Goal: Check status: Check status

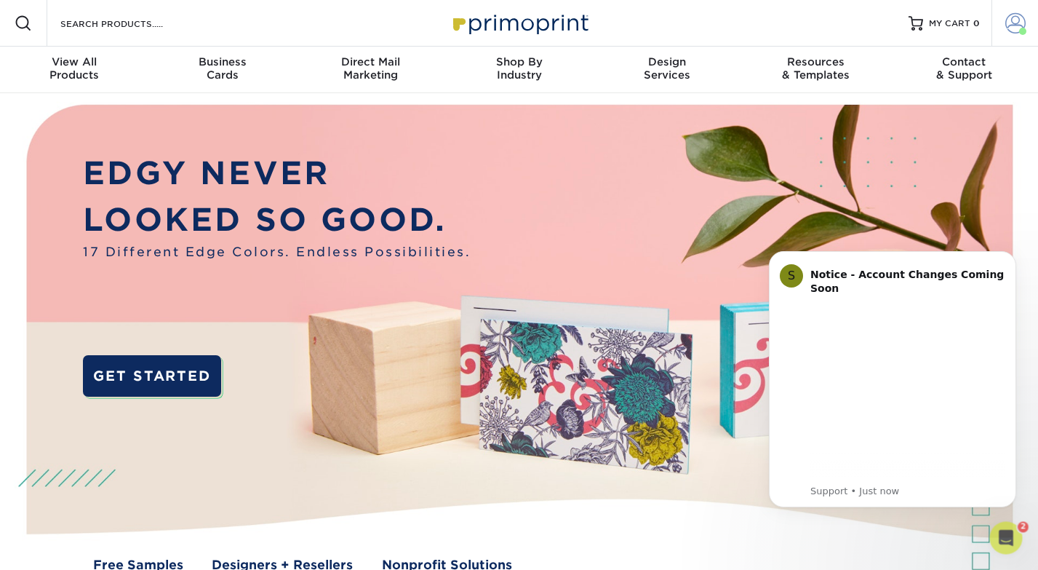
click at [1019, 24] on span at bounding box center [1015, 23] width 20 height 20
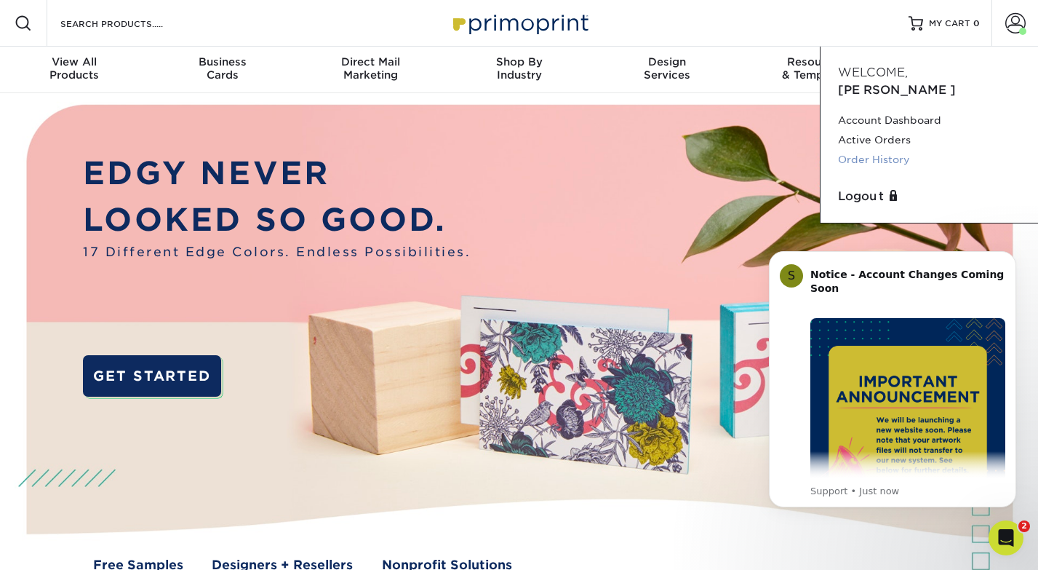
click at [877, 150] on link "Order History" at bounding box center [929, 160] width 183 height 20
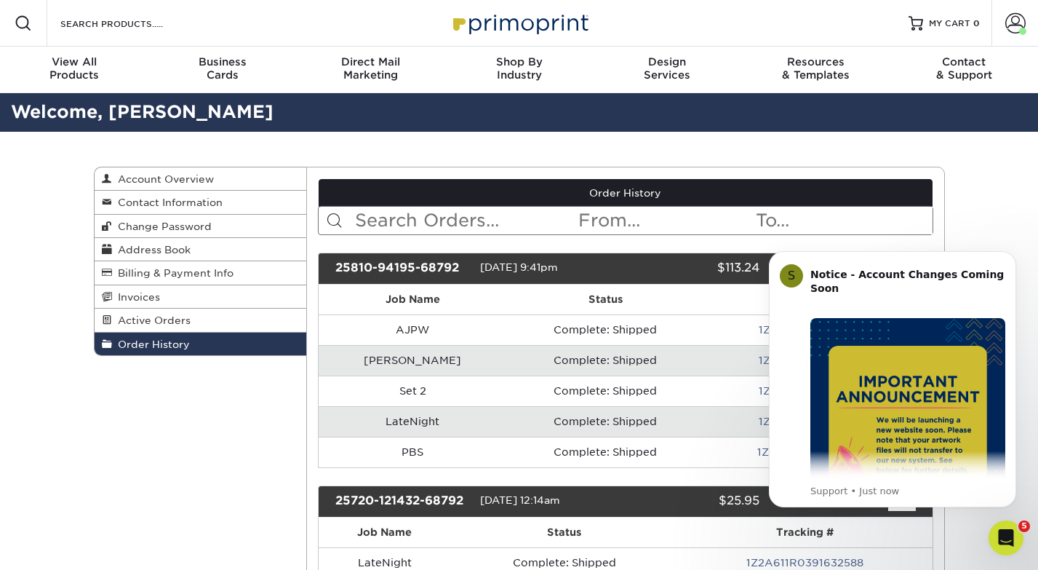
click at [1014, 258] on icon "Dismiss notification" at bounding box center [1012, 255] width 8 height 8
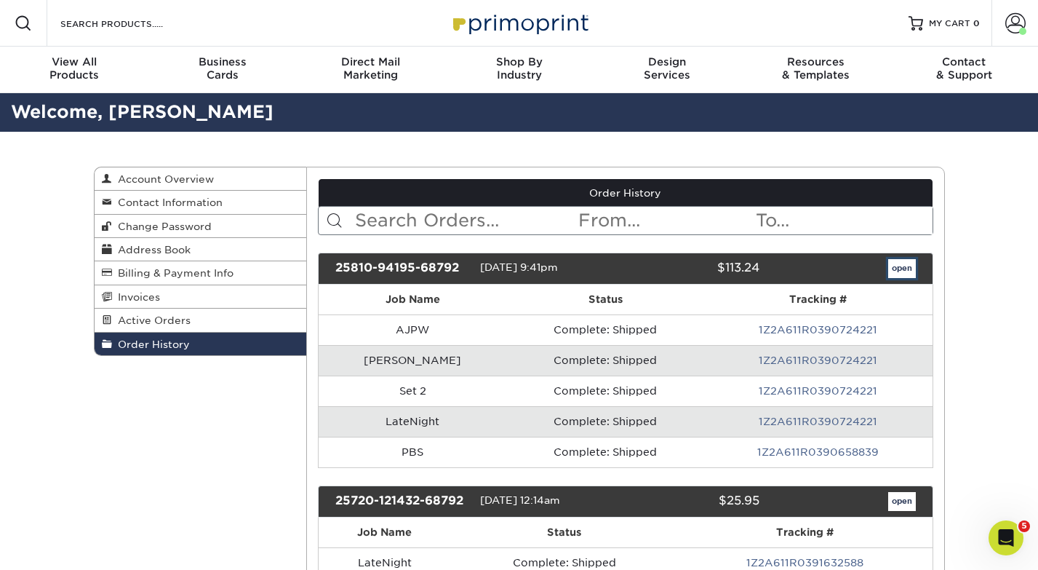
click at [906, 271] on link "open" at bounding box center [902, 268] width 28 height 19
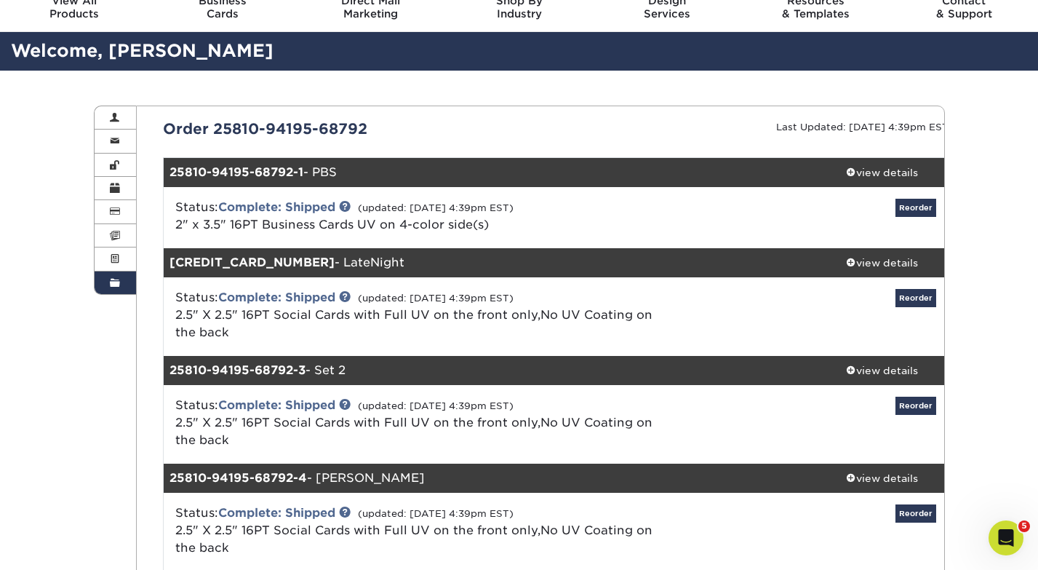
scroll to position [91, 0]
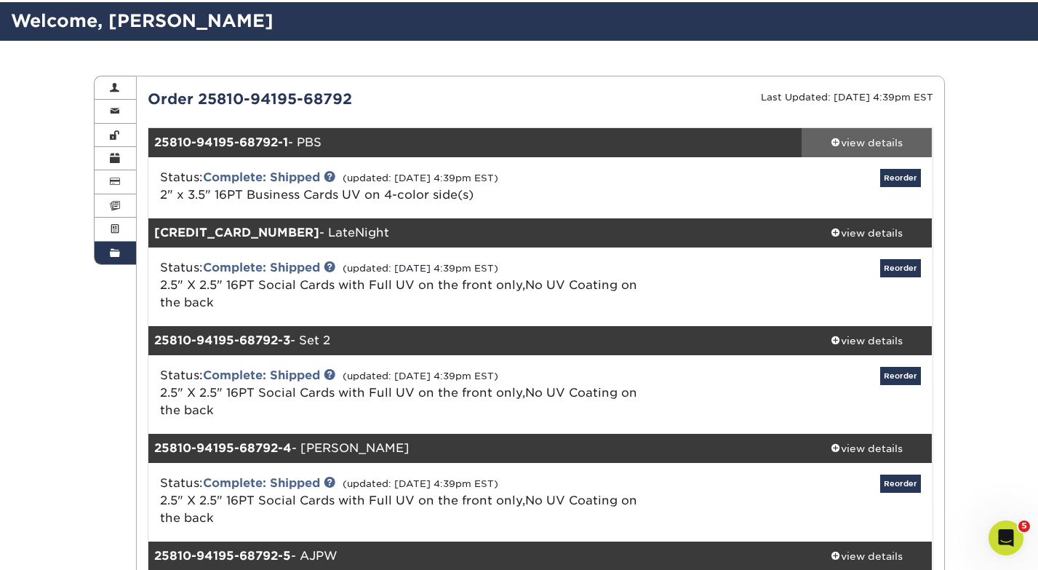
click at [877, 143] on div "view details" at bounding box center [867, 142] width 131 height 15
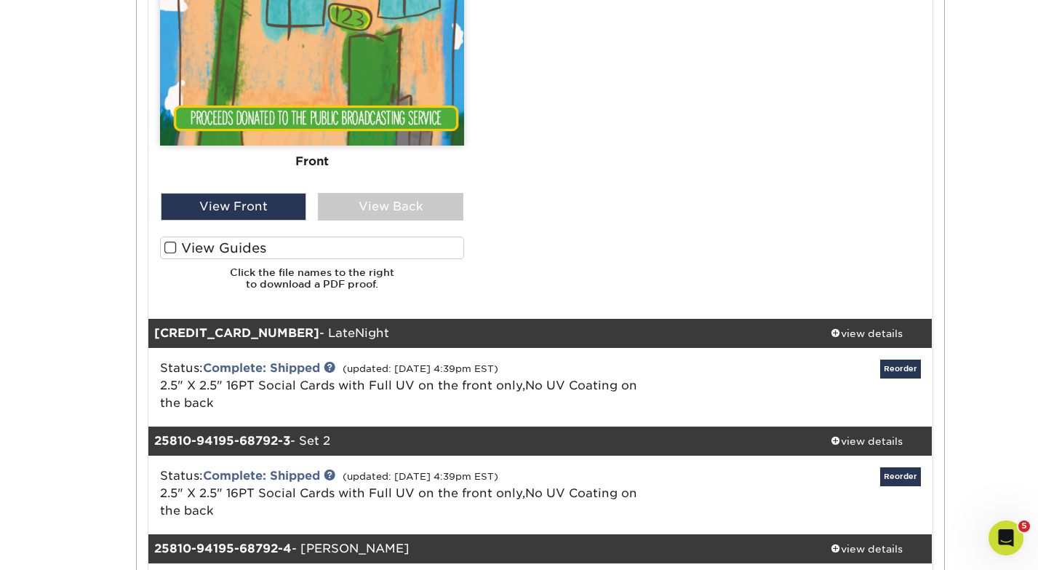
scroll to position [1056, 0]
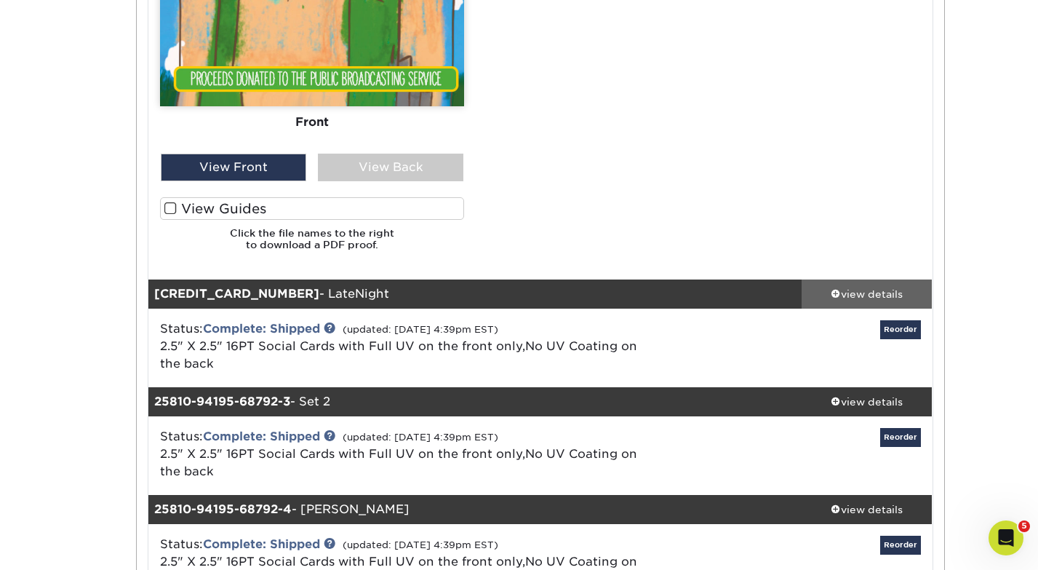
click at [872, 290] on div "view details" at bounding box center [867, 294] width 131 height 15
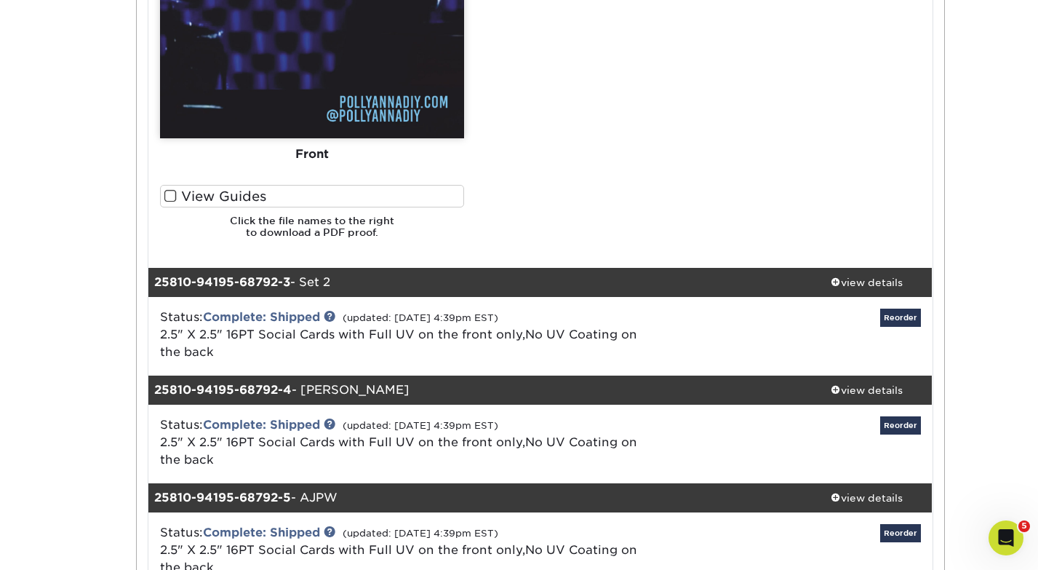
scroll to position [1947, 0]
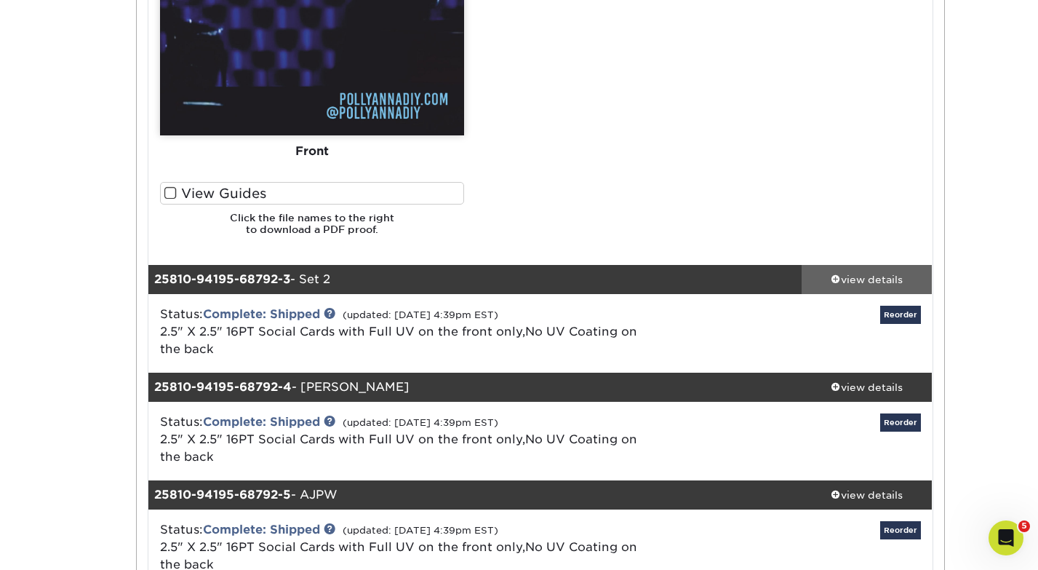
click at [889, 282] on div "view details" at bounding box center [867, 278] width 131 height 15
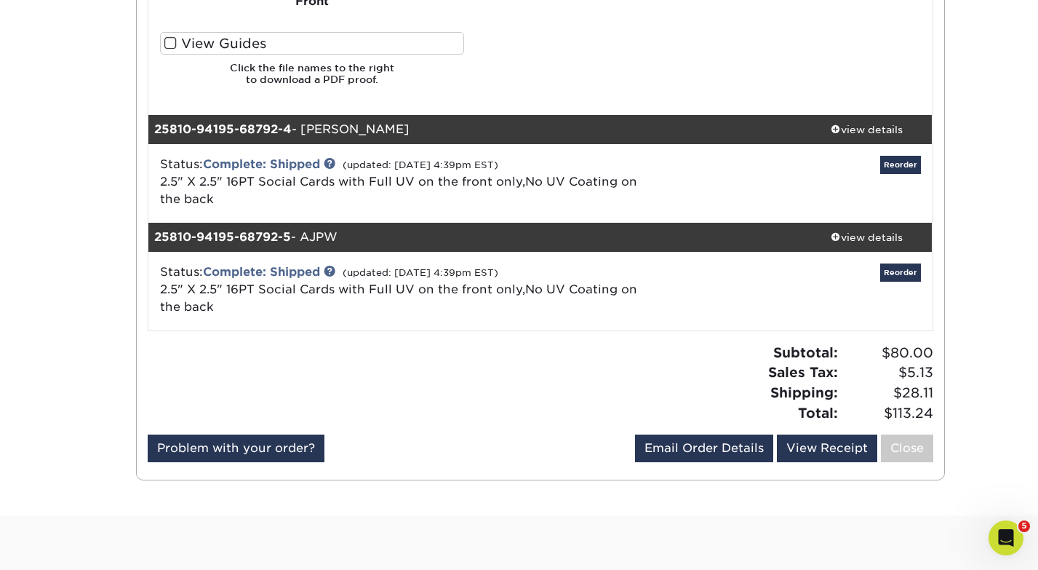
scroll to position [2932, 0]
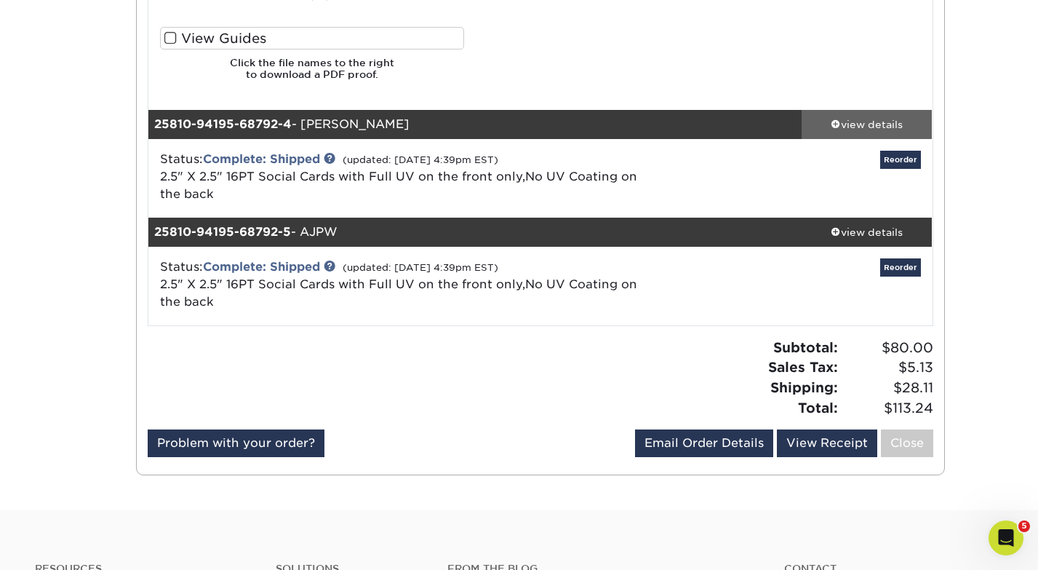
click at [892, 126] on div "view details" at bounding box center [867, 124] width 131 height 15
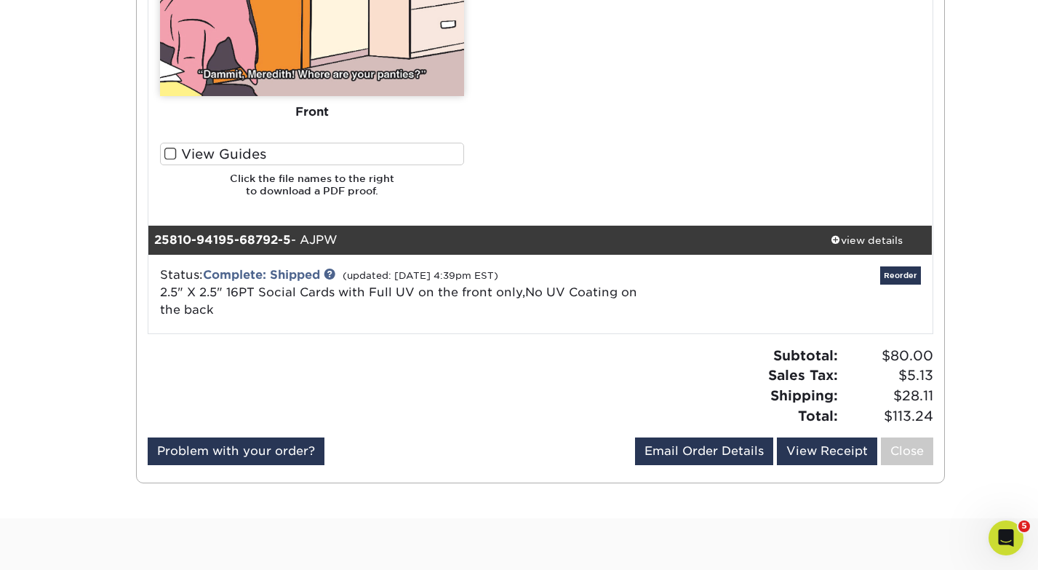
scroll to position [3652, 0]
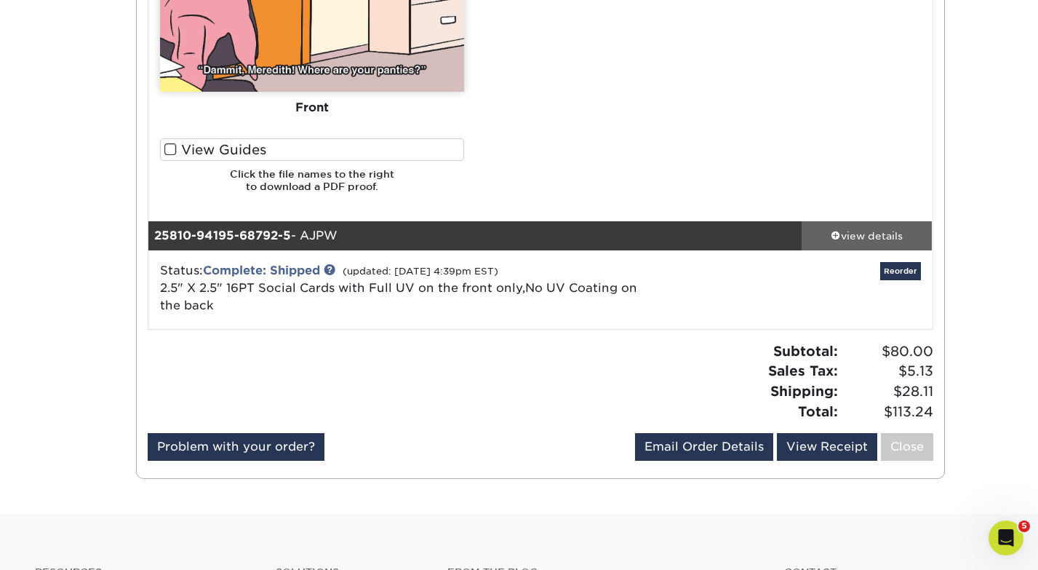
click at [880, 240] on div "view details" at bounding box center [867, 235] width 131 height 15
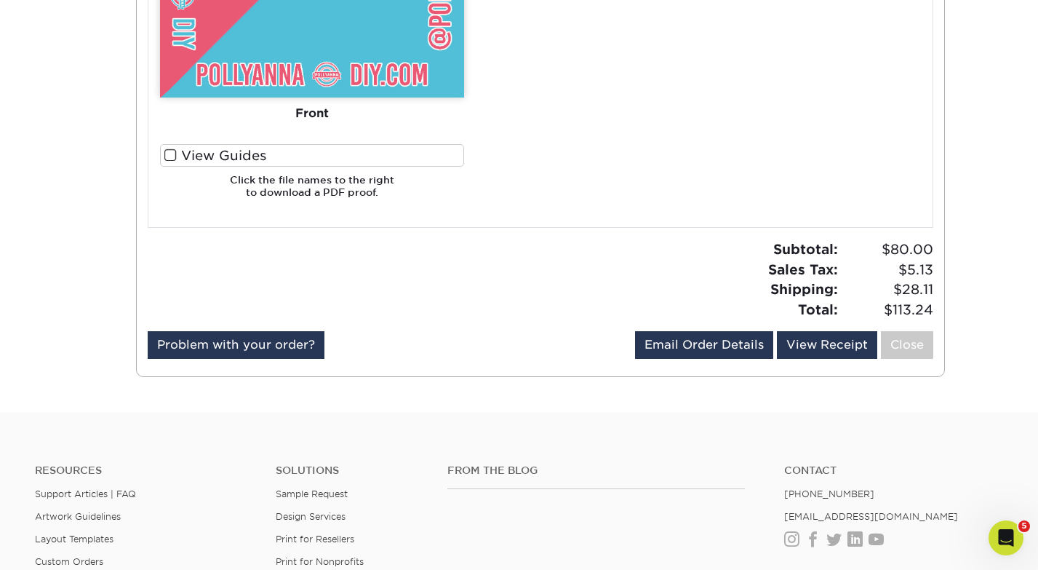
scroll to position [4468, 0]
